Goal: Find specific fact: Find specific fact

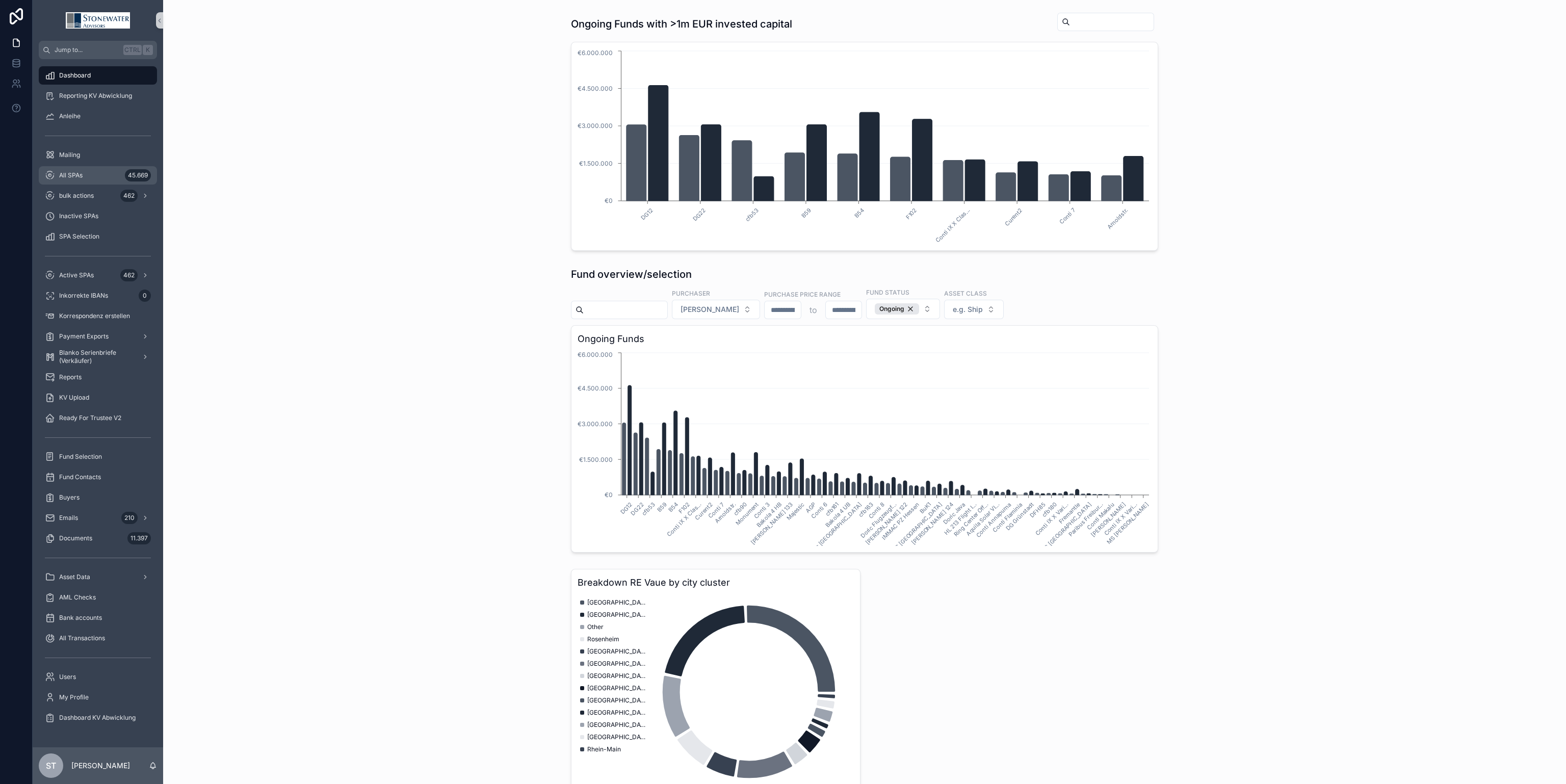
click at [87, 174] on div "All SPAs 45.669" at bounding box center [98, 175] width 106 height 16
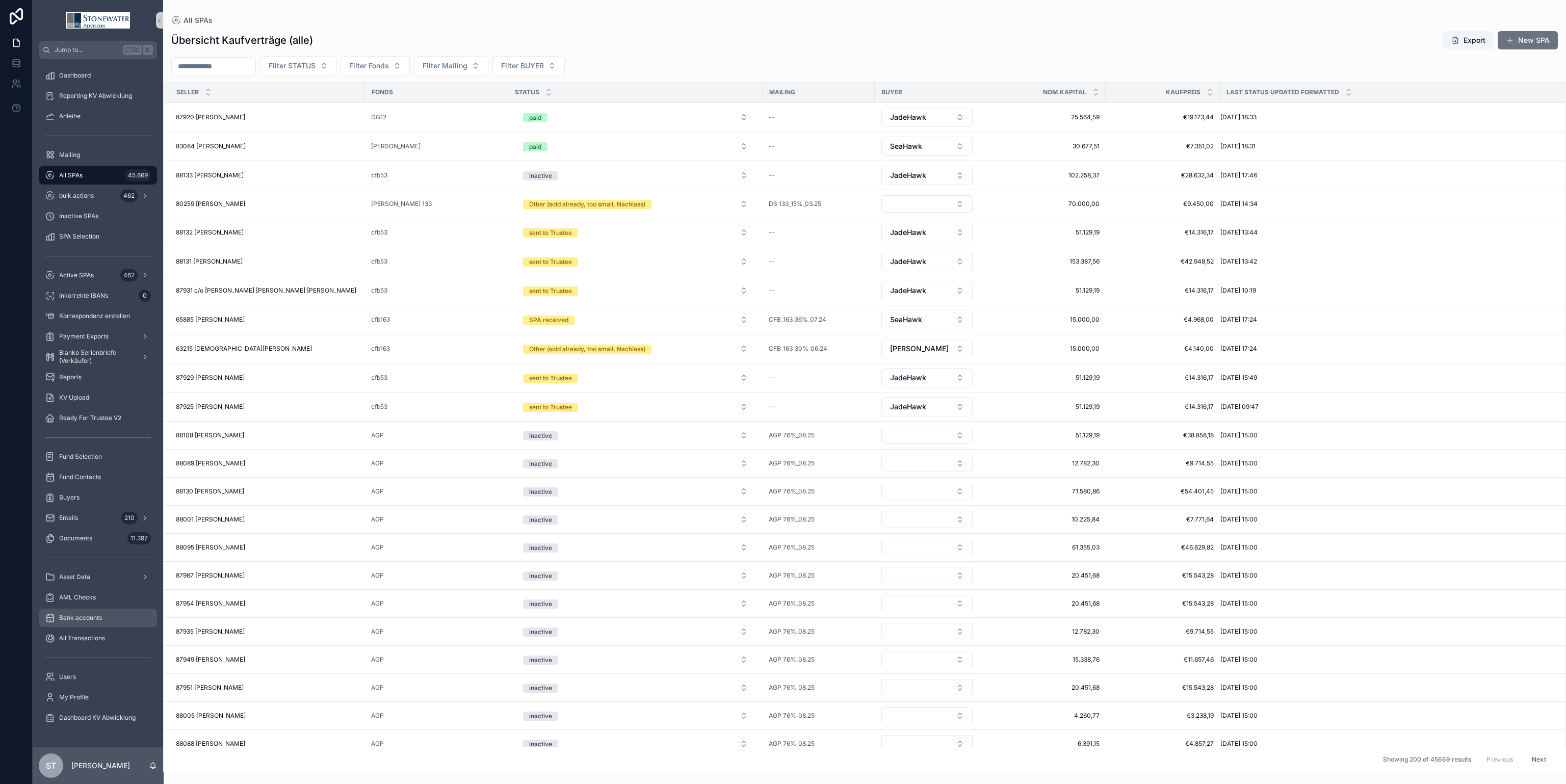
click at [98, 616] on span "Bank accounts" at bounding box center [80, 617] width 43 height 8
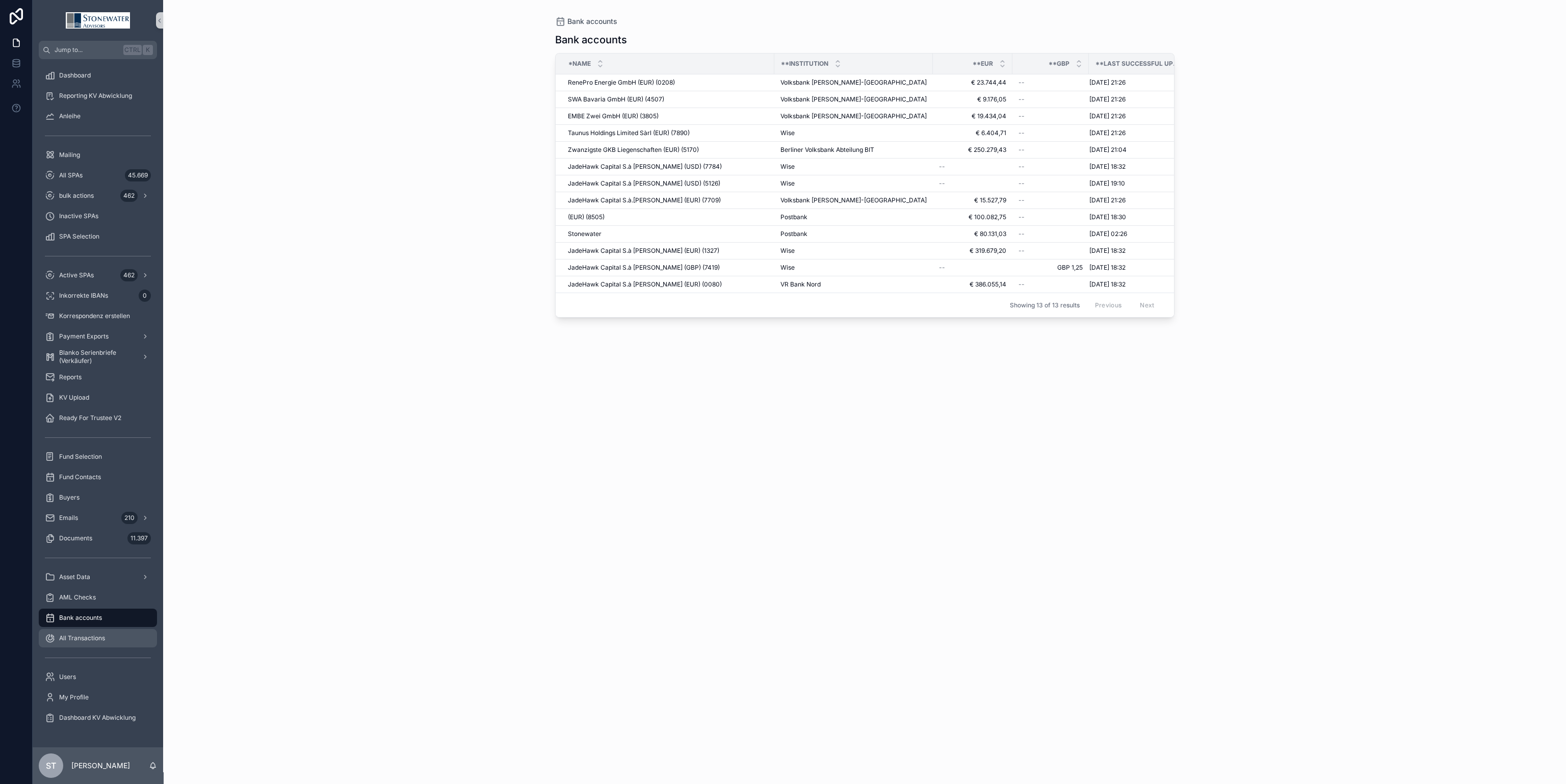
click at [95, 638] on span "All Transactions" at bounding box center [81, 638] width 46 height 8
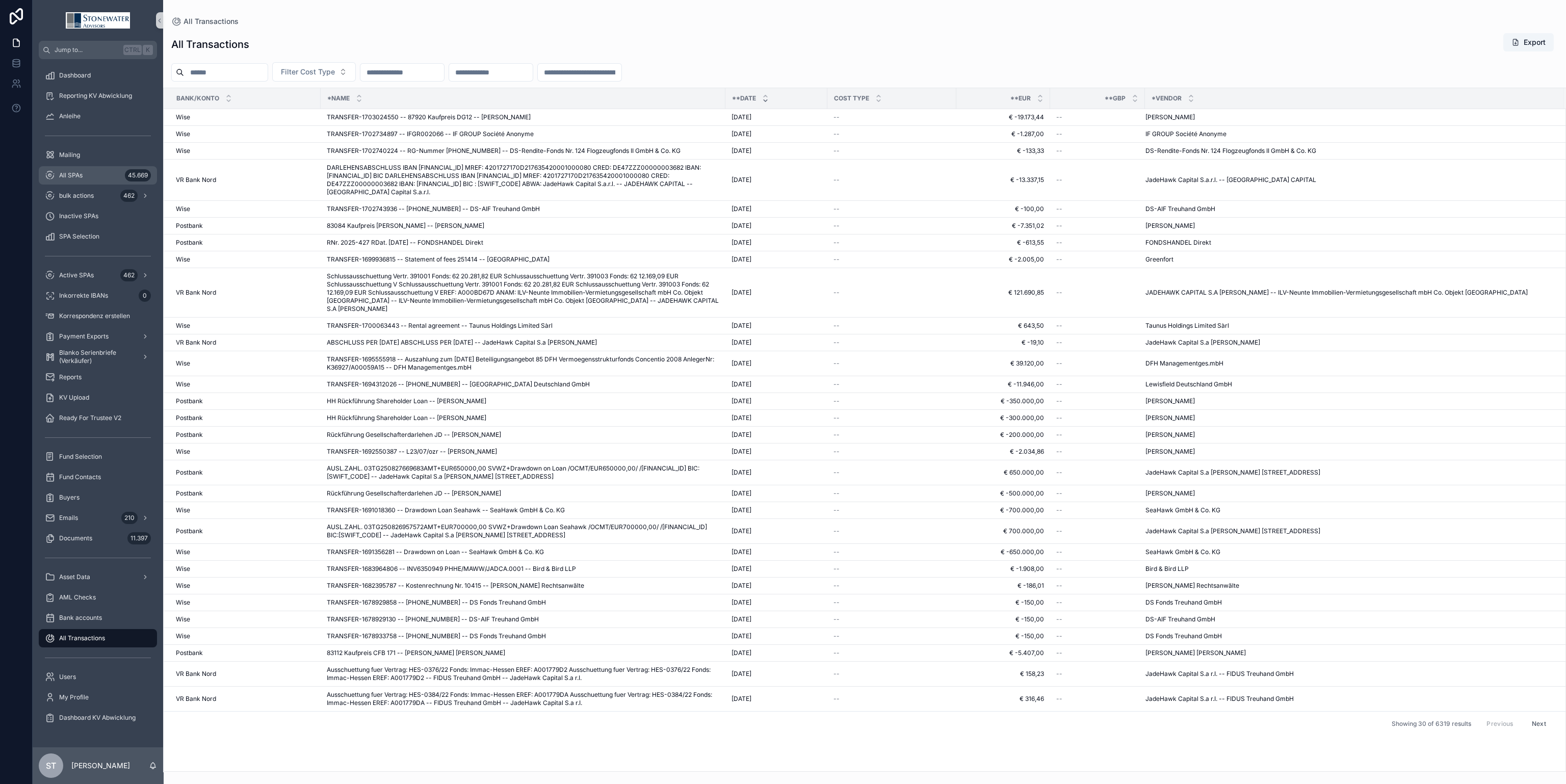
click at [93, 168] on div "All SPAs 45.669" at bounding box center [98, 175] width 106 height 16
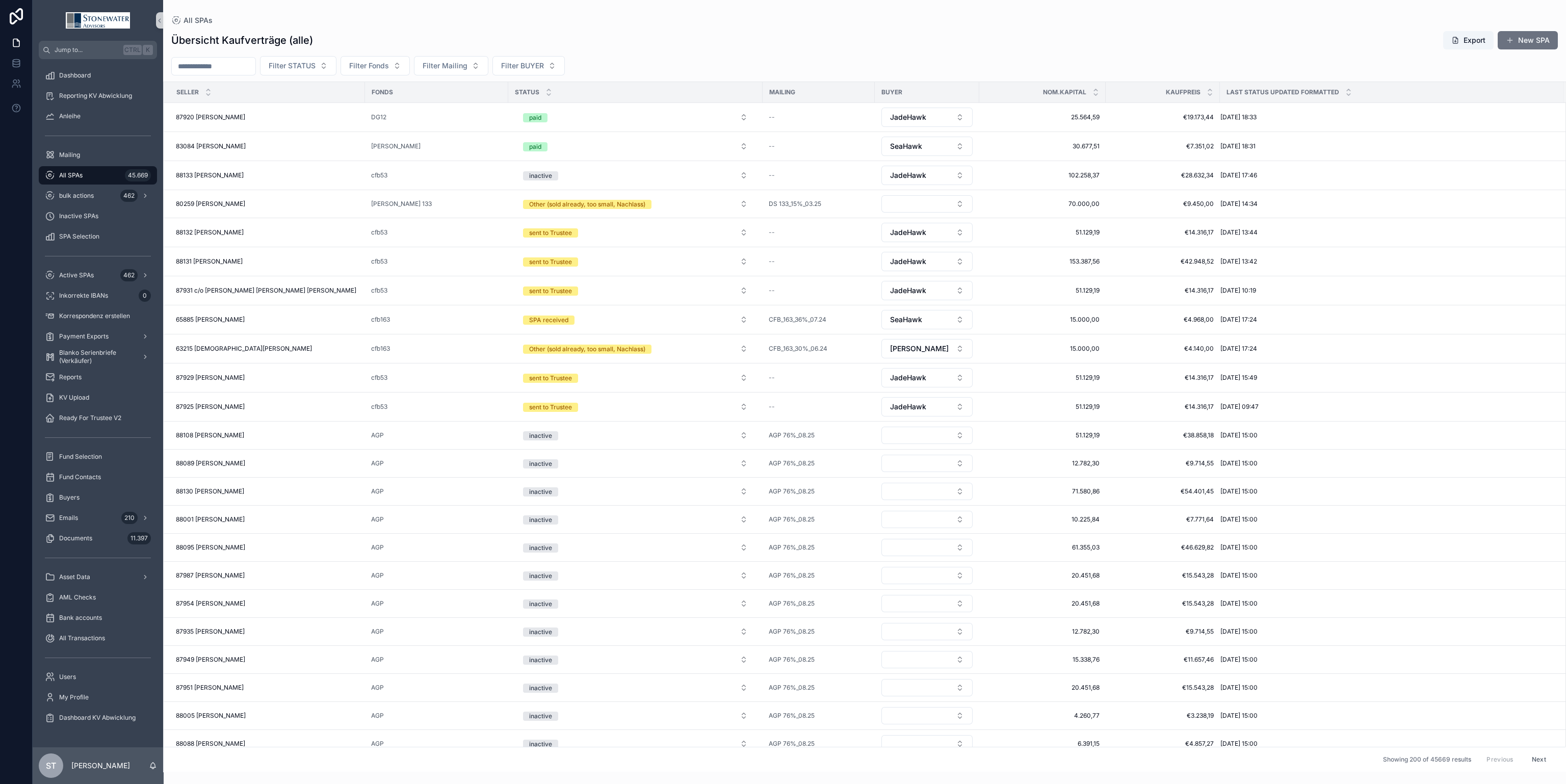
click at [240, 64] on input "scrollable content" at bounding box center [214, 66] width 84 height 14
type input "*****"
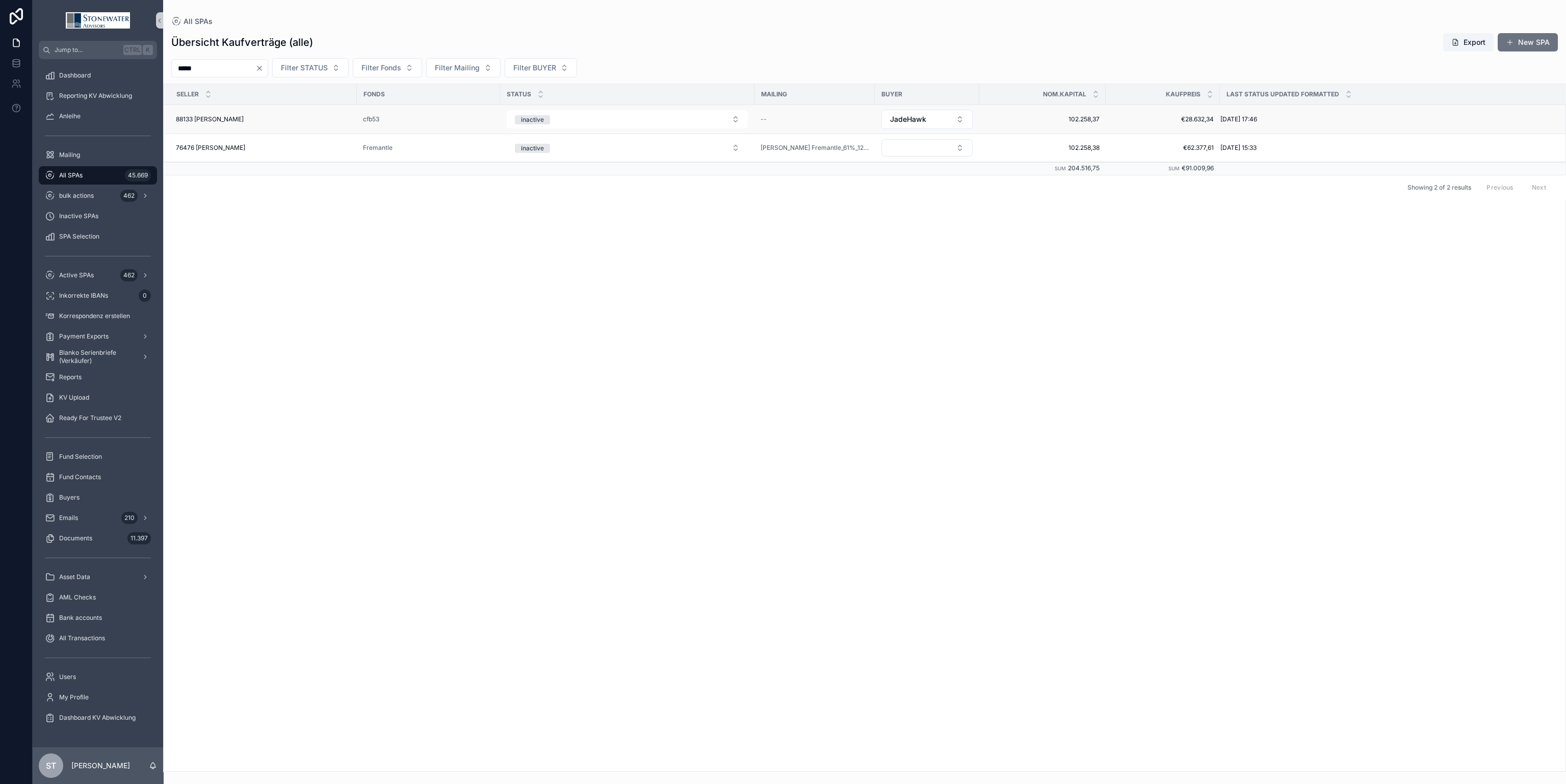
click at [276, 119] on div "88133 [PERSON_NAME] 88133 [PERSON_NAME]" at bounding box center [263, 119] width 175 height 8
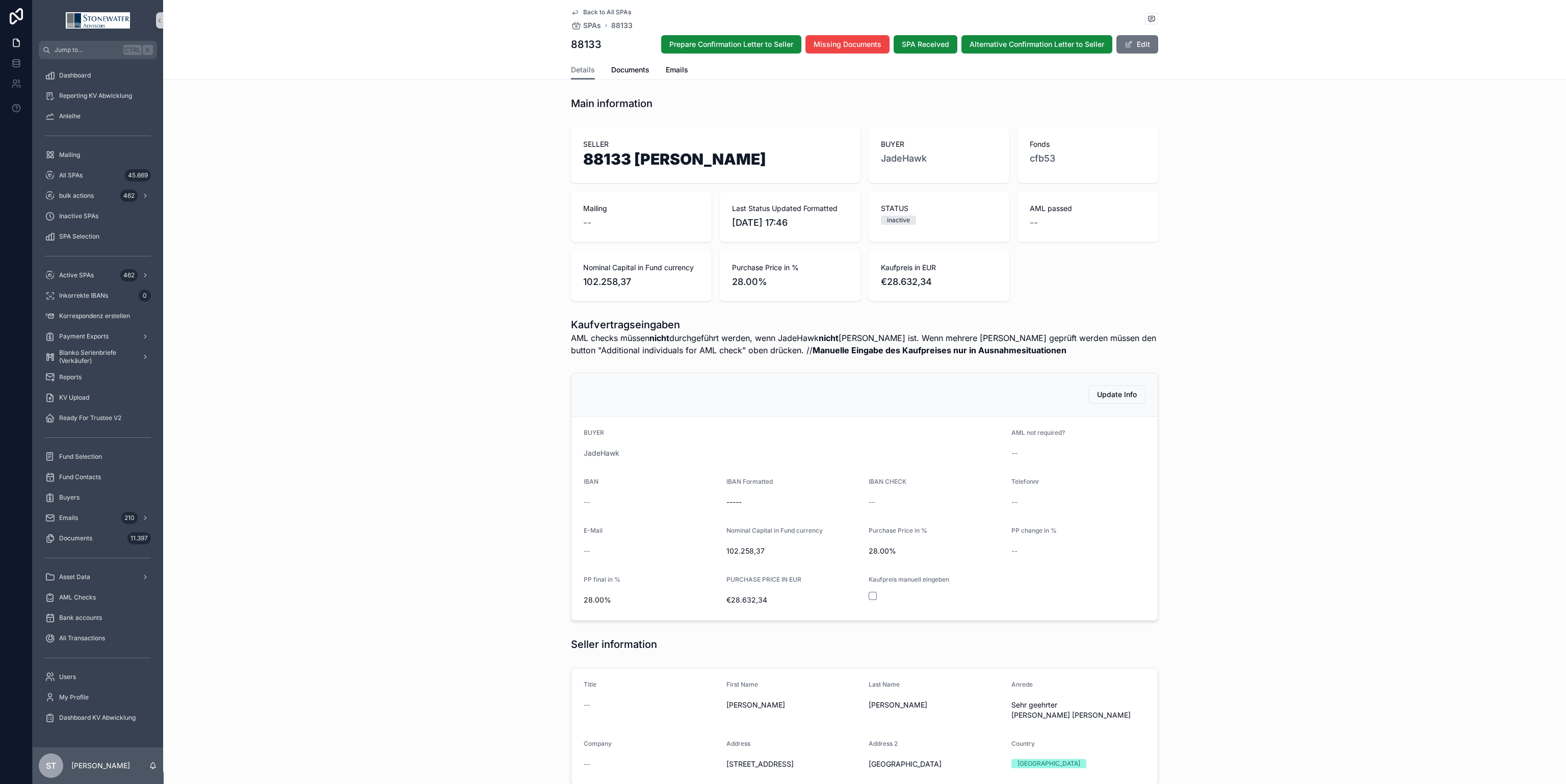
drag, startPoint x: 792, startPoint y: 755, endPoint x: 720, endPoint y: 760, distance: 72.2
click at [726, 760] on div "Address [STREET_ADDRESS]" at bounding box center [793, 756] width 134 height 33
copy span "[STREET_ADDRESS]"
drag, startPoint x: 928, startPoint y: 756, endPoint x: 858, endPoint y: 756, distance: 70.0
click at [858, 756] on form "Title -- First Name [PERSON_NAME] Last Name [PERSON_NAME] geehrter [PERSON_NAME…" at bounding box center [864, 726] width 586 height 116
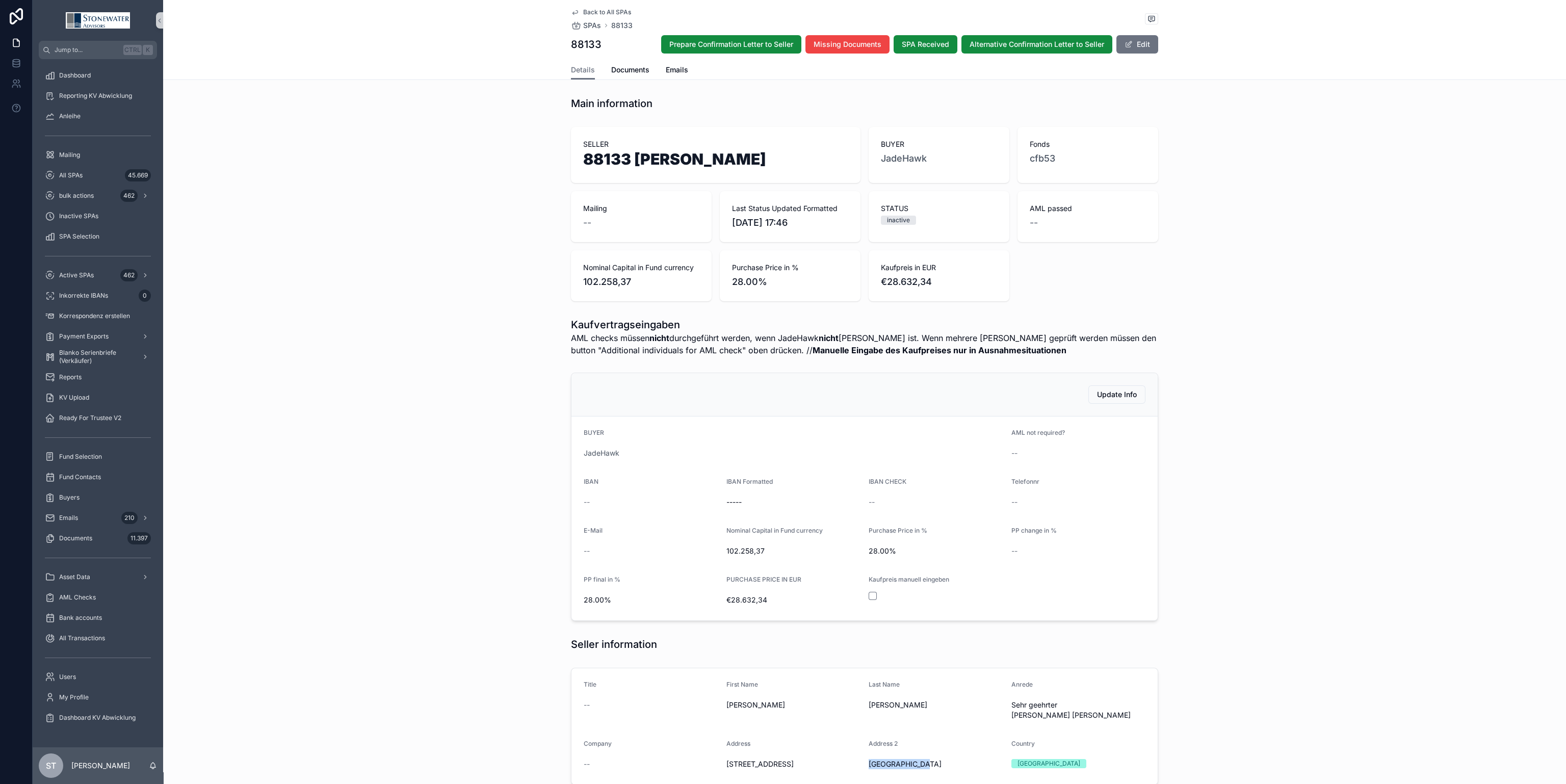
copy span "[GEOGRAPHIC_DATA]"
click at [1252, 624] on div "Update Info BUYER JadeHawk AML not required? -- IBAN -- IBAN Formatted ----- IB…" at bounding box center [864, 497] width 1403 height 256
drag, startPoint x: 766, startPoint y: 554, endPoint x: 719, endPoint y: 554, distance: 47.0
click at [719, 554] on form "BUYER JadeHawk AML not required? -- IBAN -- IBAN Formatted ----- IBAN CHECK -- …" at bounding box center [864, 518] width 586 height 204
copy span "102.258,37"
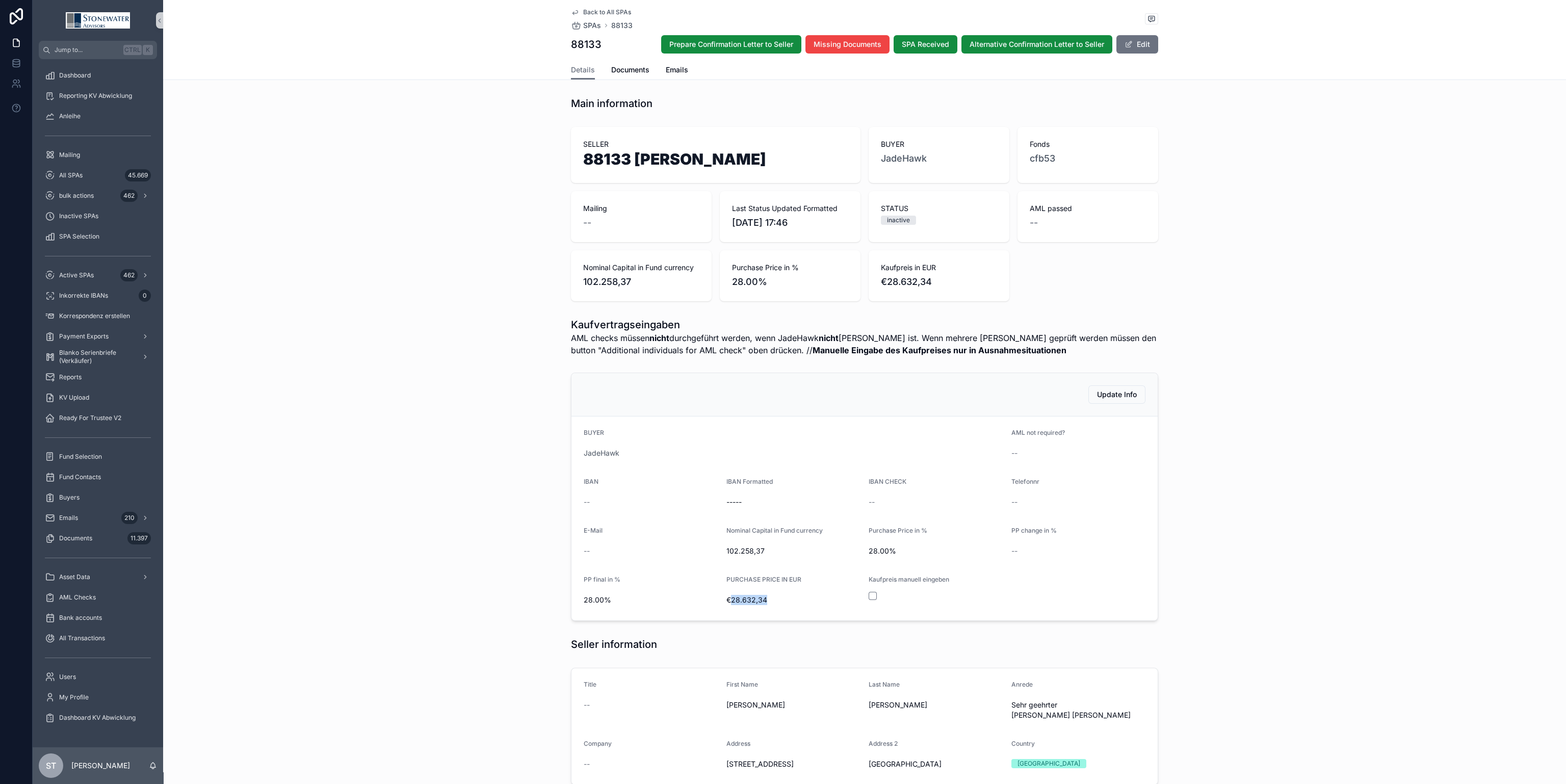
drag, startPoint x: 771, startPoint y: 603, endPoint x: 723, endPoint y: 603, distance: 48.0
click at [726, 603] on span "€28.632,34" at bounding box center [793, 600] width 134 height 10
copy span "28.632,34"
click at [1273, 529] on div "Update Info BUYER JadeHawk AML not required? -- IBAN -- IBAN Formatted ----- IB…" at bounding box center [864, 497] width 1403 height 256
drag, startPoint x: 741, startPoint y: 160, endPoint x: 576, endPoint y: 163, distance: 165.0
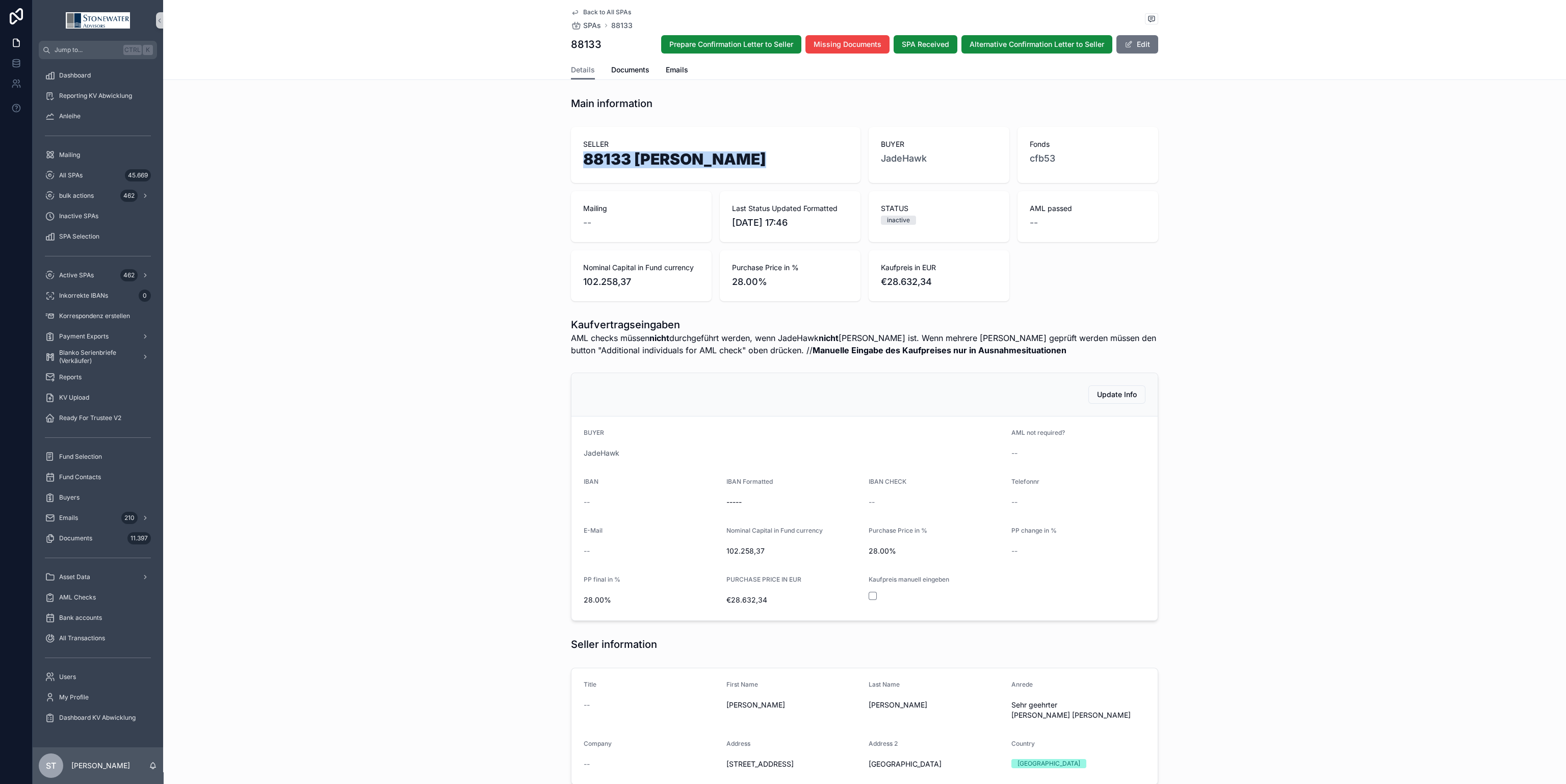
click at [576, 163] on div "SELLER 88133 [PERSON_NAME]" at bounding box center [716, 155] width 289 height 56
copy h1 "88133 [PERSON_NAME]"
